Goal: Task Accomplishment & Management: Use online tool/utility

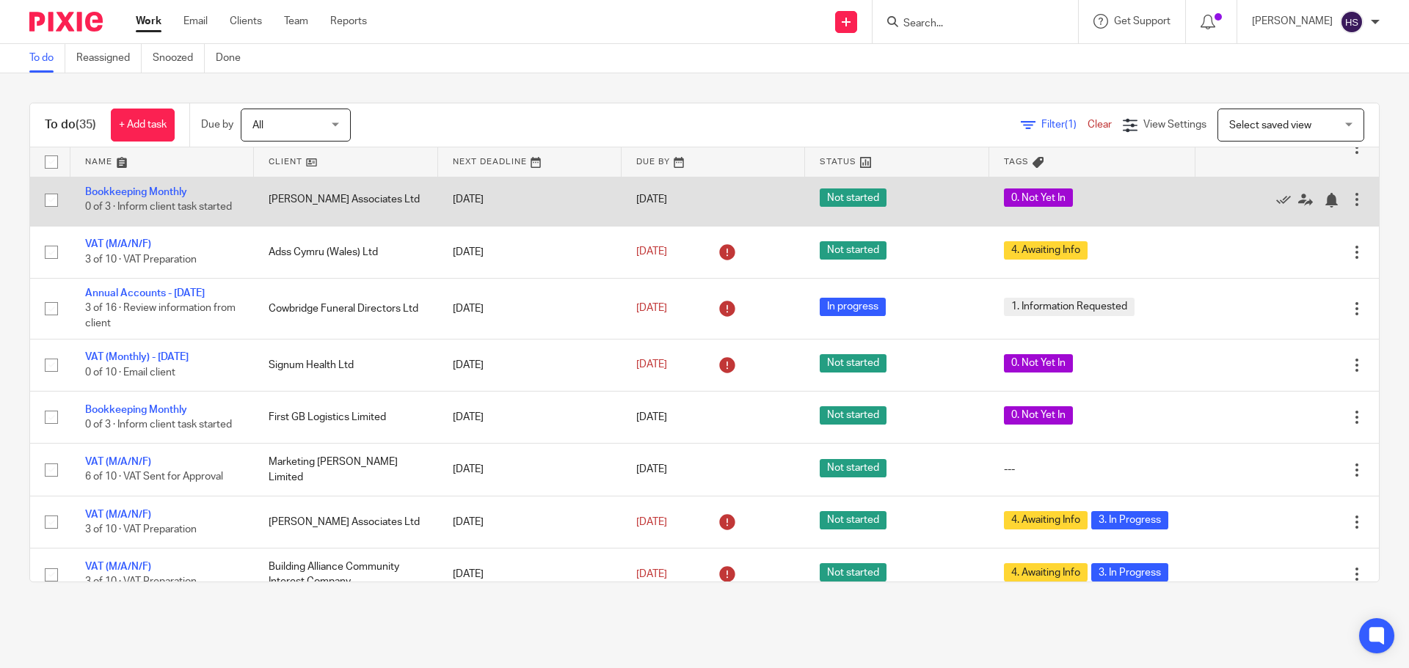
scroll to position [660, 0]
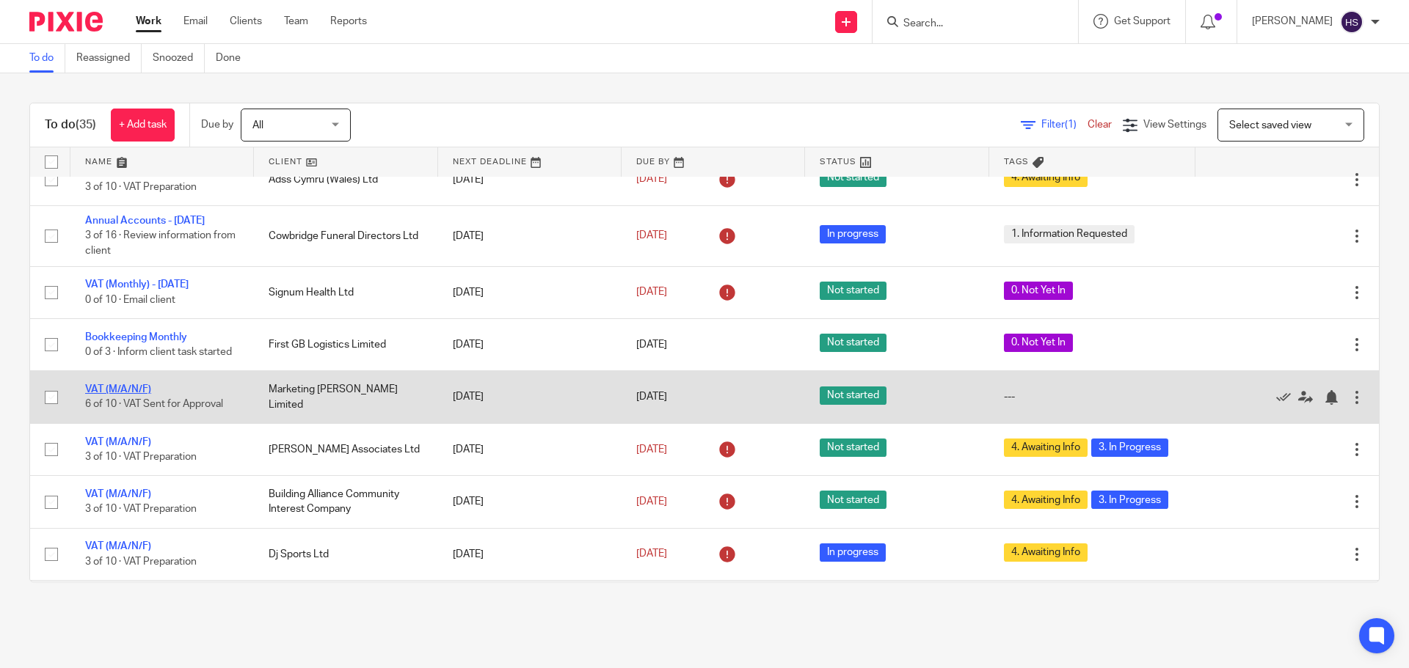
click at [116, 395] on link "VAT (M/A/N/F)" at bounding box center [118, 389] width 66 height 10
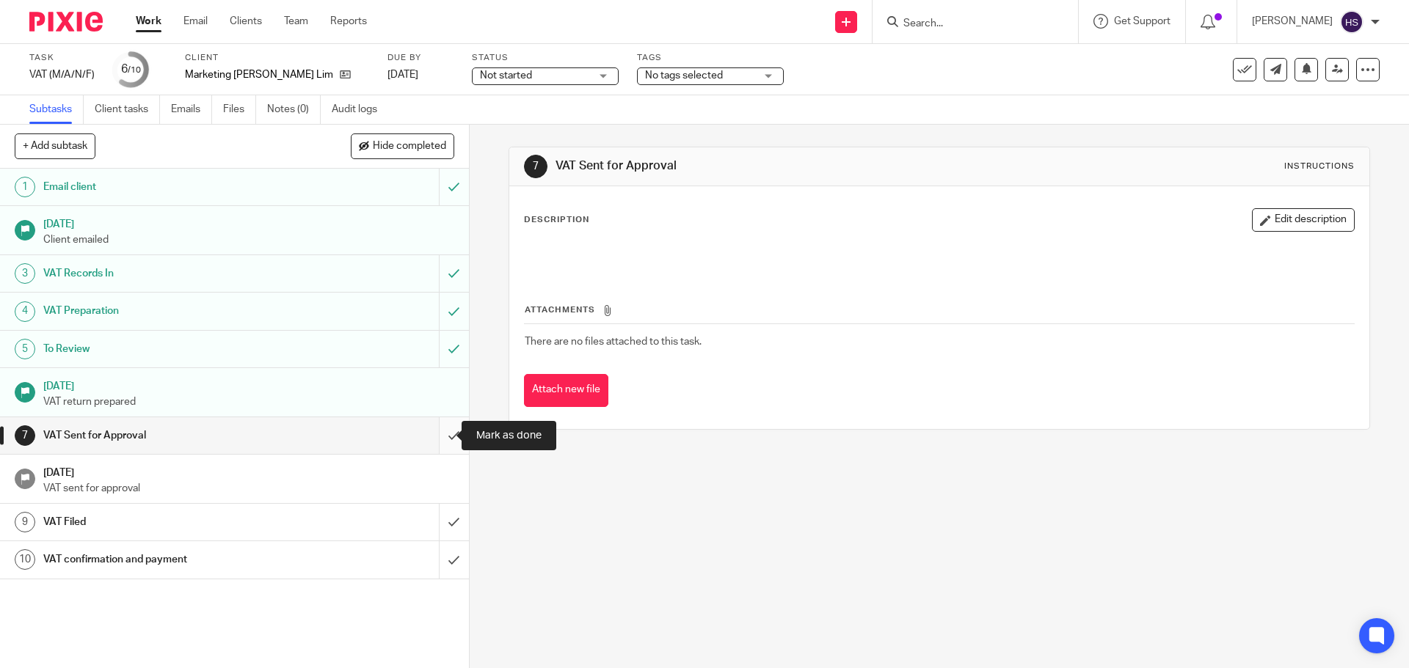
click at [436, 433] on input "submit" at bounding box center [234, 435] width 469 height 37
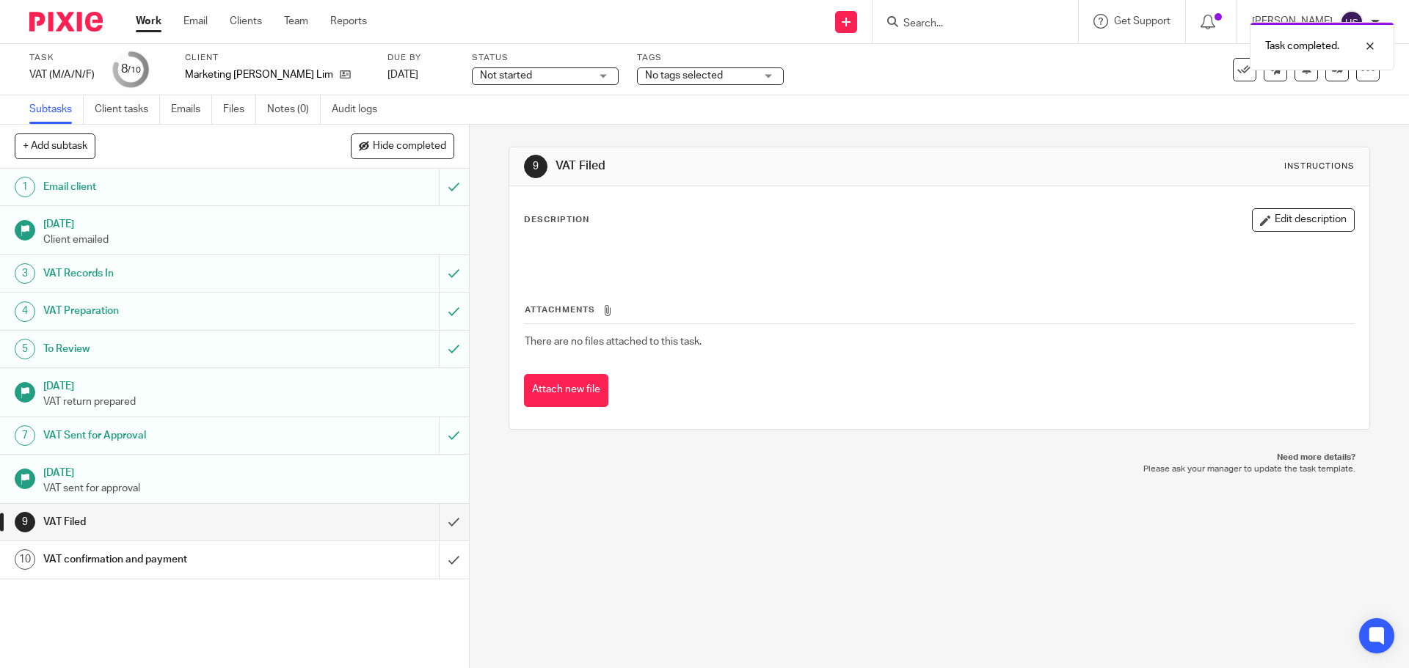
click at [645, 74] on span "No tags selected" at bounding box center [684, 75] width 78 height 10
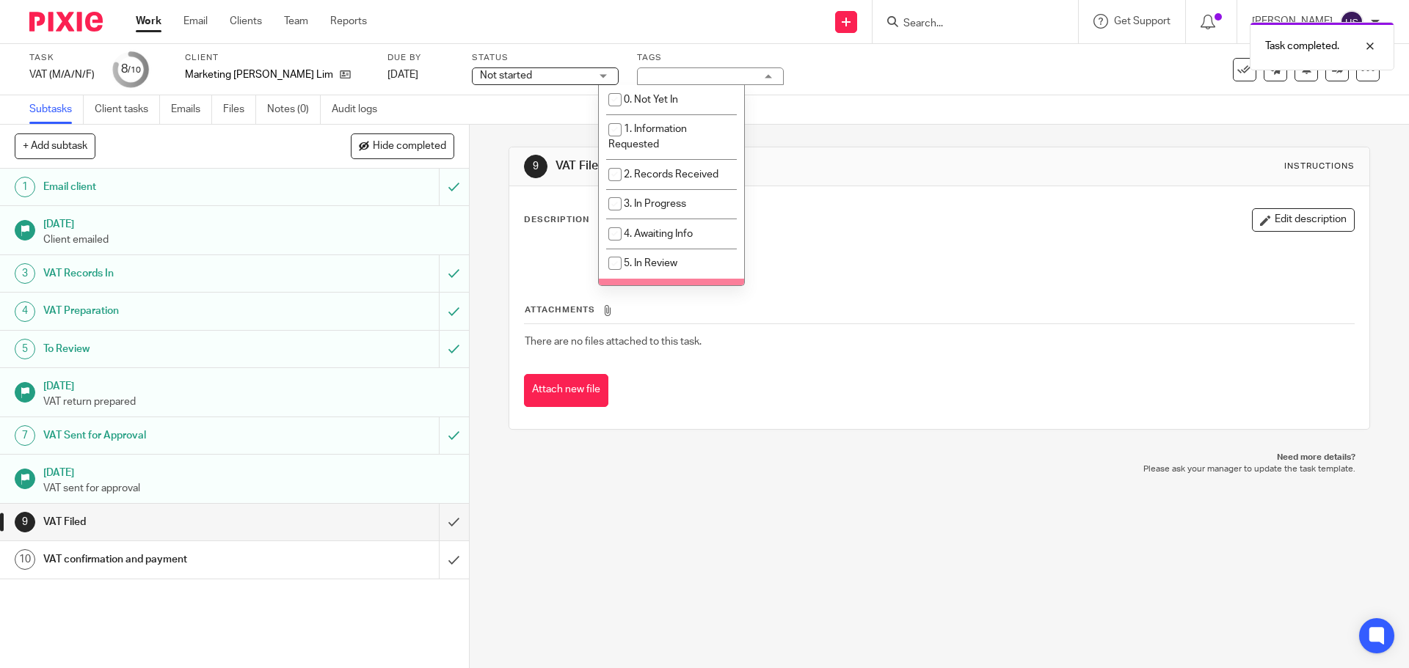
scroll to position [73, 0]
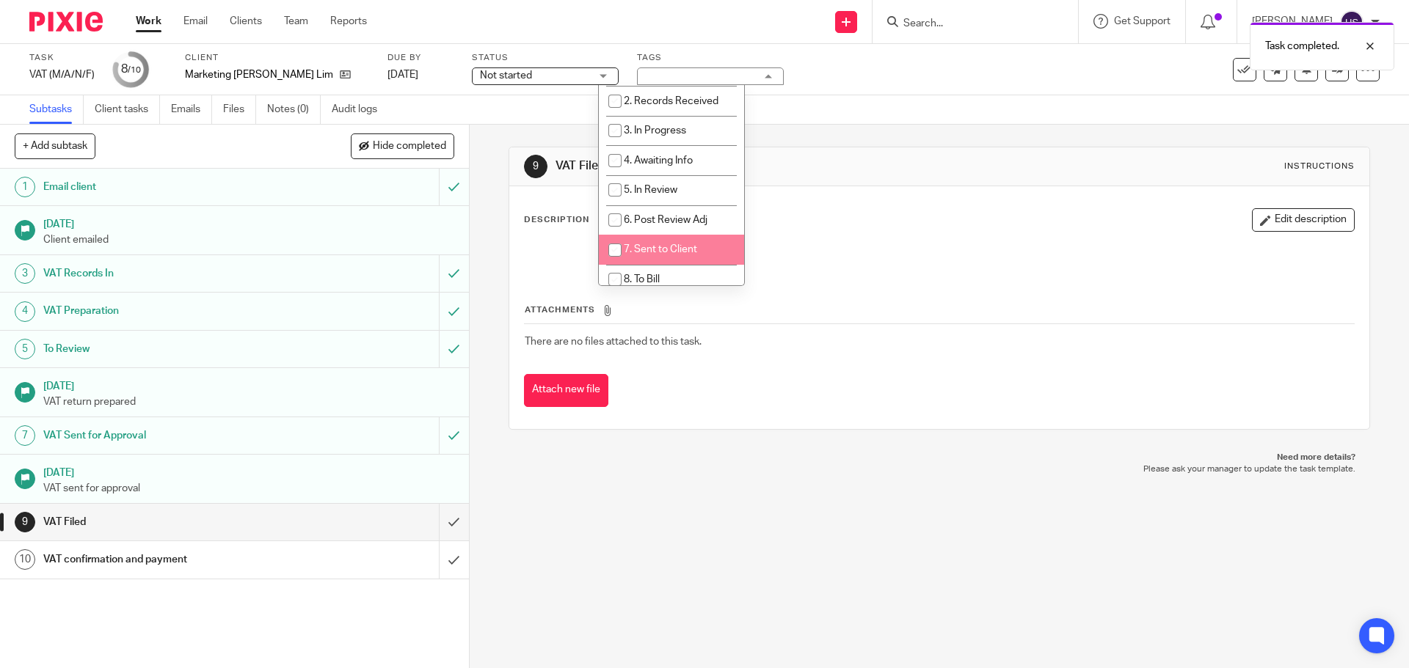
click at [639, 254] on span "7. Sent to Client" at bounding box center [660, 249] width 73 height 10
checkbox input "true"
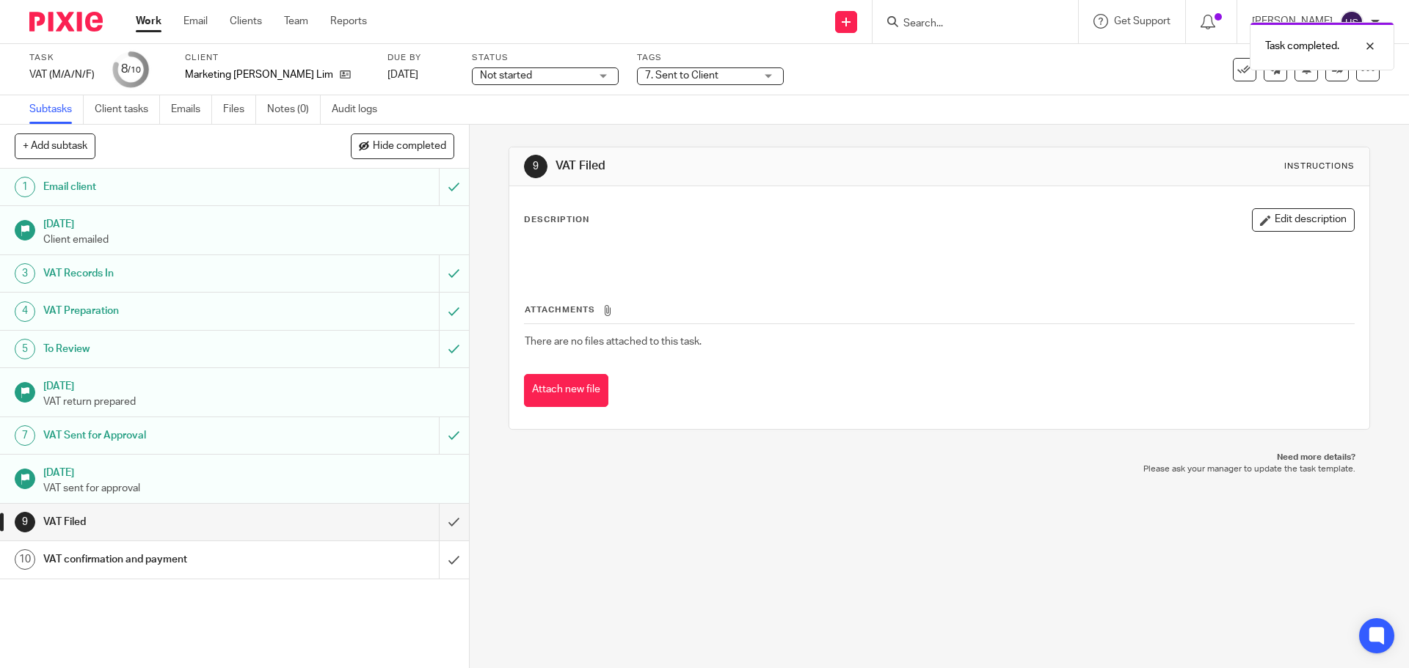
click at [909, 162] on h1 "VAT Filed" at bounding box center [762, 165] width 415 height 15
click at [86, 3] on div at bounding box center [60, 21] width 121 height 43
click at [84, 15] on img at bounding box center [65, 22] width 73 height 20
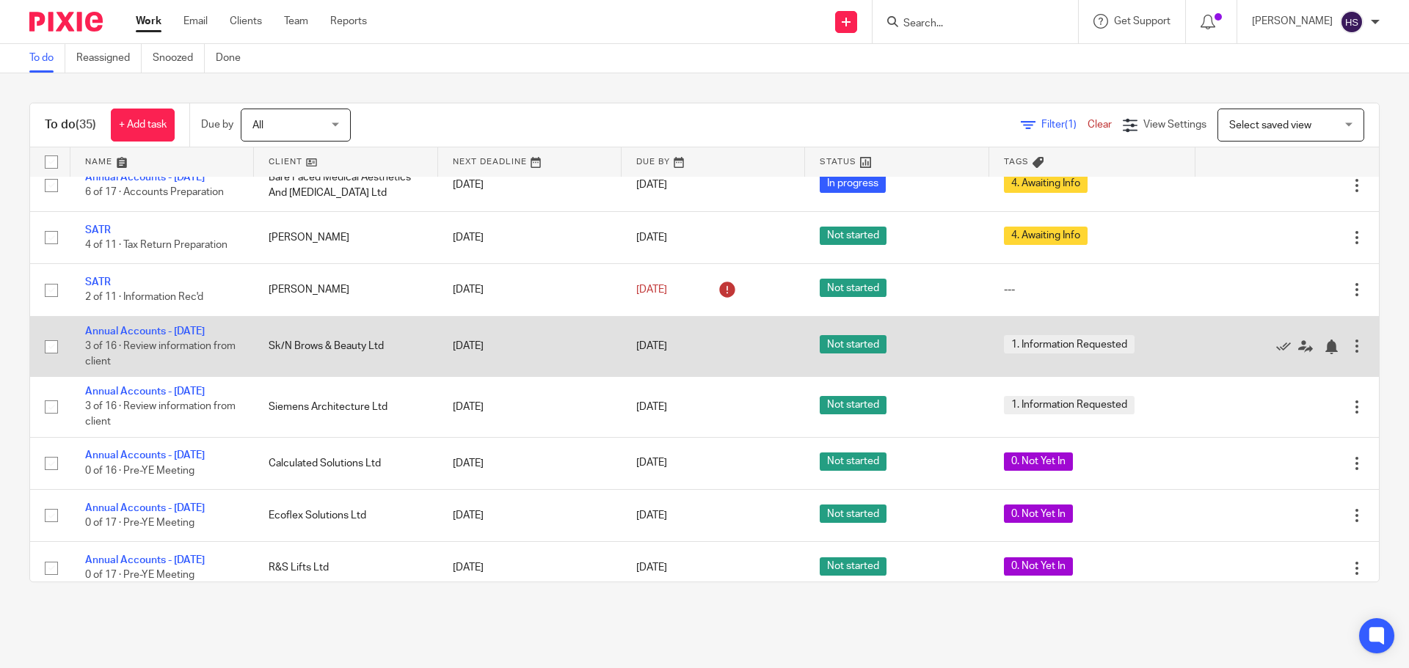
scroll to position [1524, 0]
